Goal: Find specific page/section: Find specific page/section

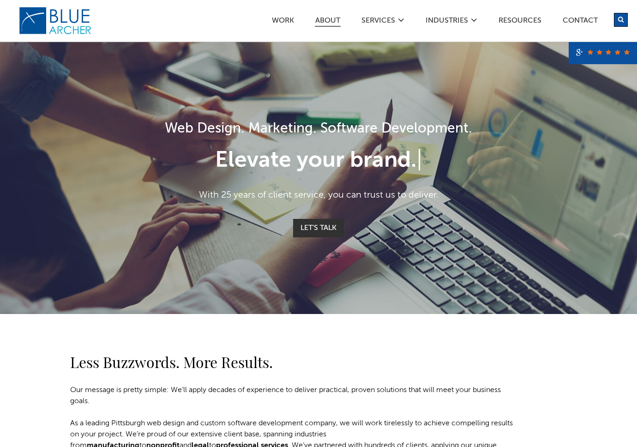
click at [327, 17] on link "ABOUT" at bounding box center [328, 22] width 26 height 10
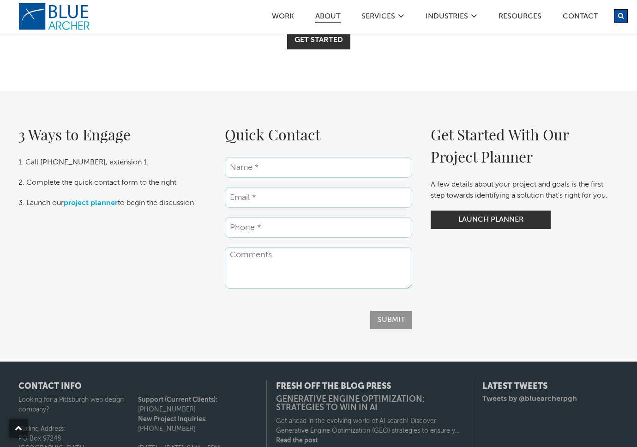
scroll to position [2513, 0]
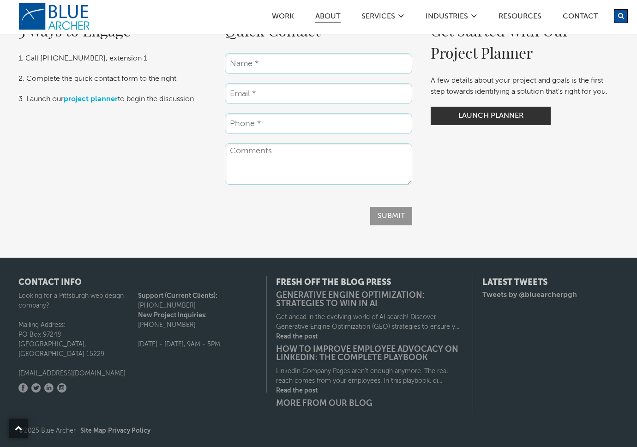
click at [326, 17] on link "ABOUT" at bounding box center [328, 18] width 26 height 10
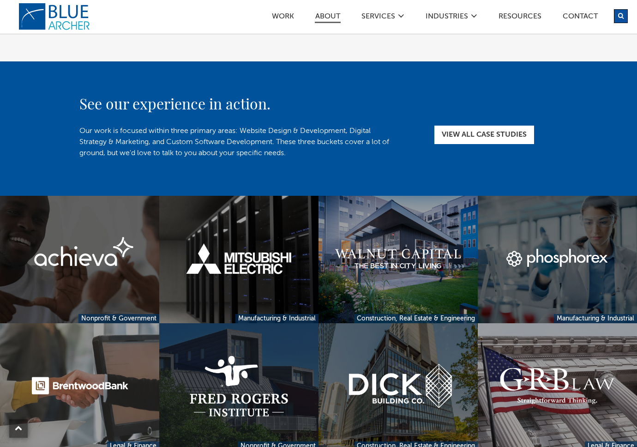
scroll to position [2513, 0]
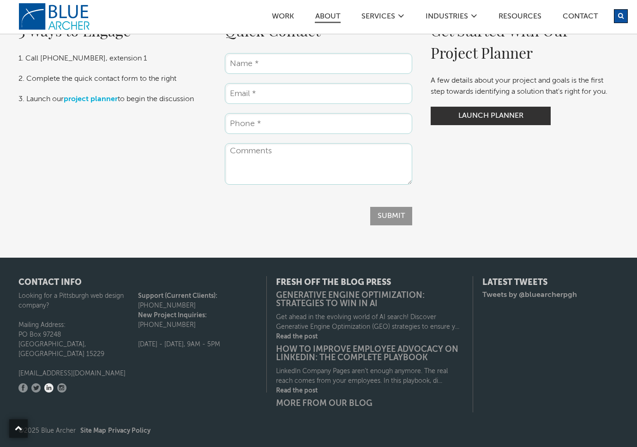
click at [51, 383] on link "LinkedIn" at bounding box center [48, 387] width 9 height 9
